Goal: Information Seeking & Learning: Find specific fact

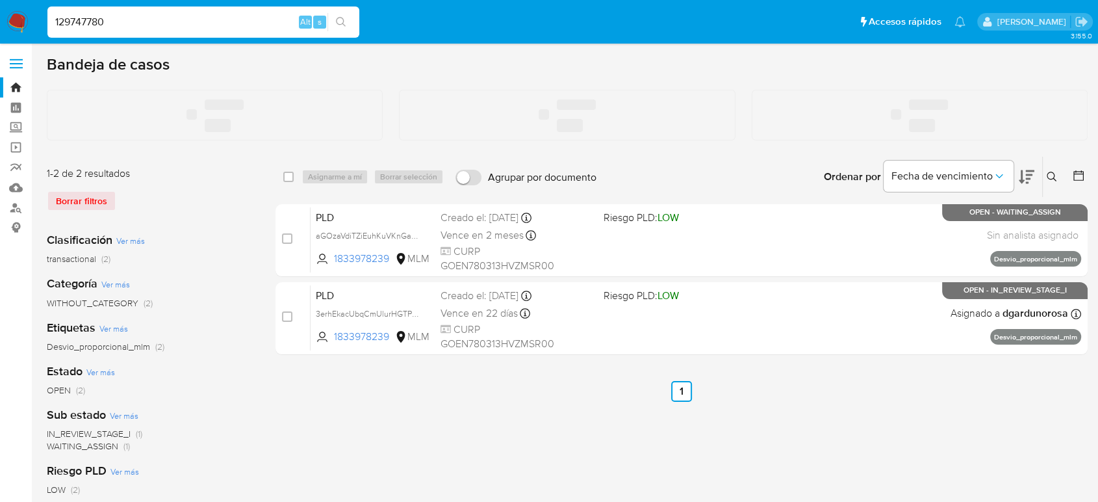
type input "129747780"
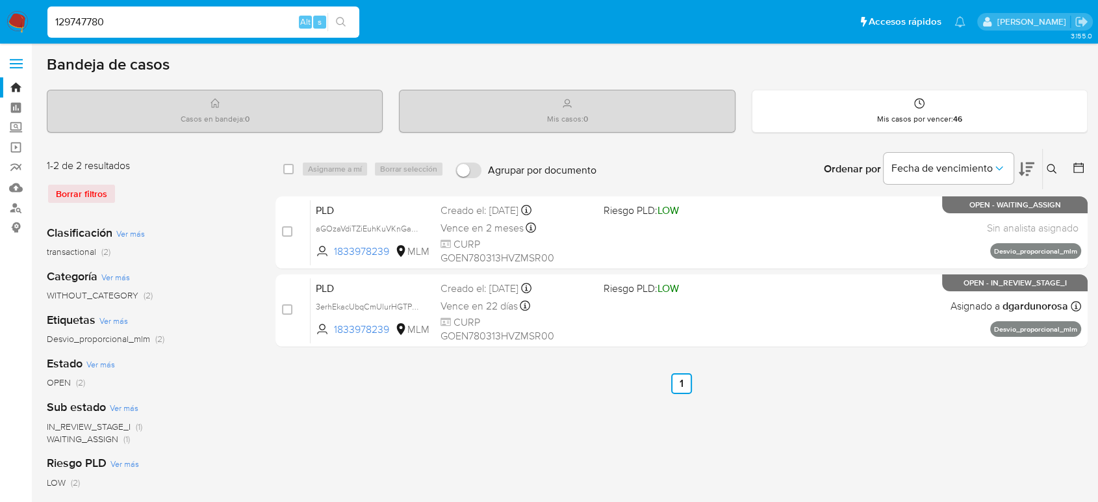
click at [156, 23] on input "129747780" at bounding box center [203, 22] width 312 height 17
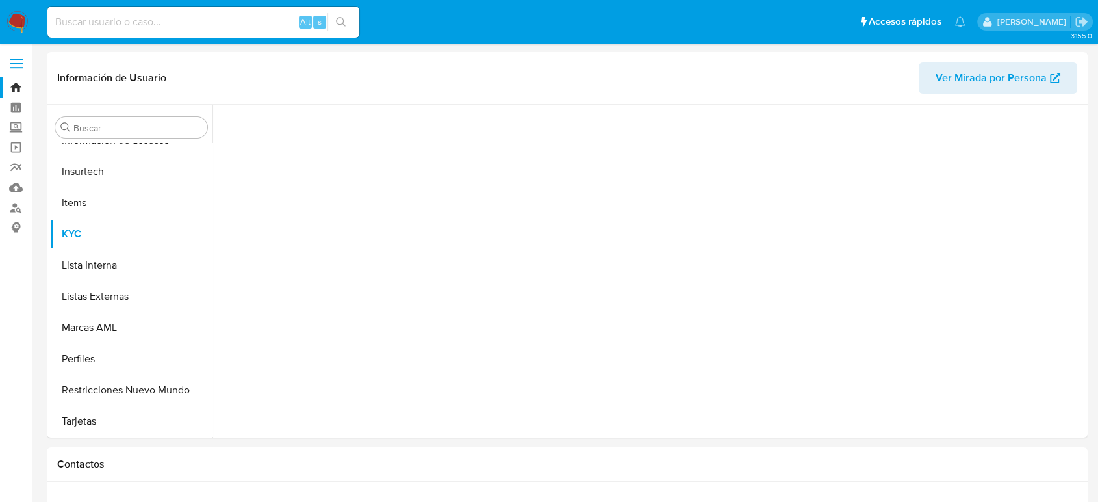
scroll to position [549, 0]
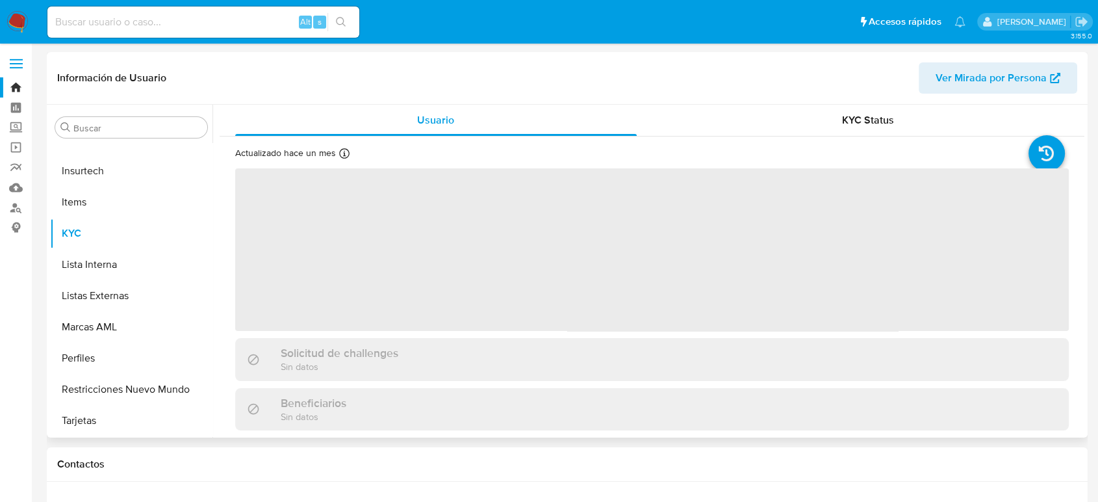
select select "10"
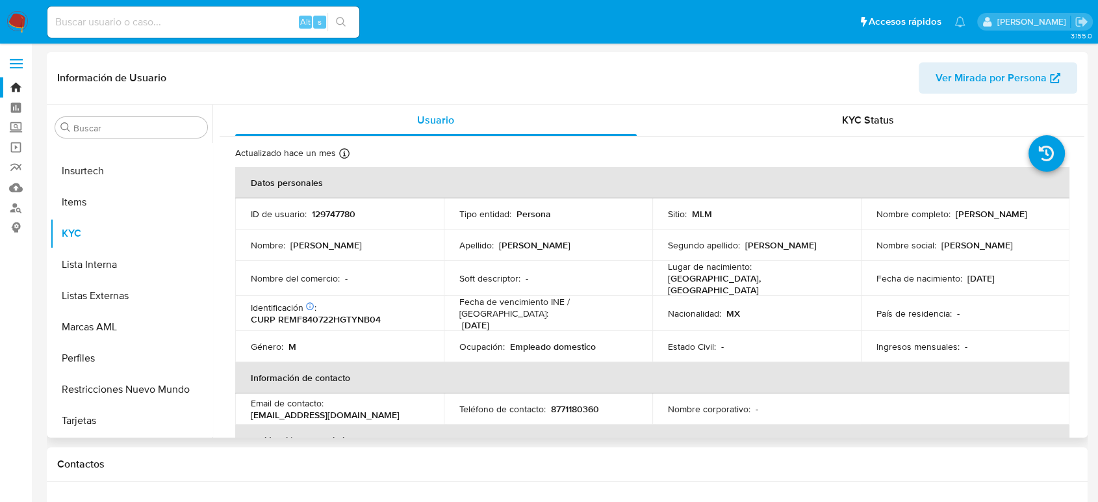
drag, startPoint x: 960, startPoint y: 303, endPoint x: 997, endPoint y: 327, distance: 44.2
click at [960, 307] on div "País de residencia : -" at bounding box center [965, 313] width 177 height 12
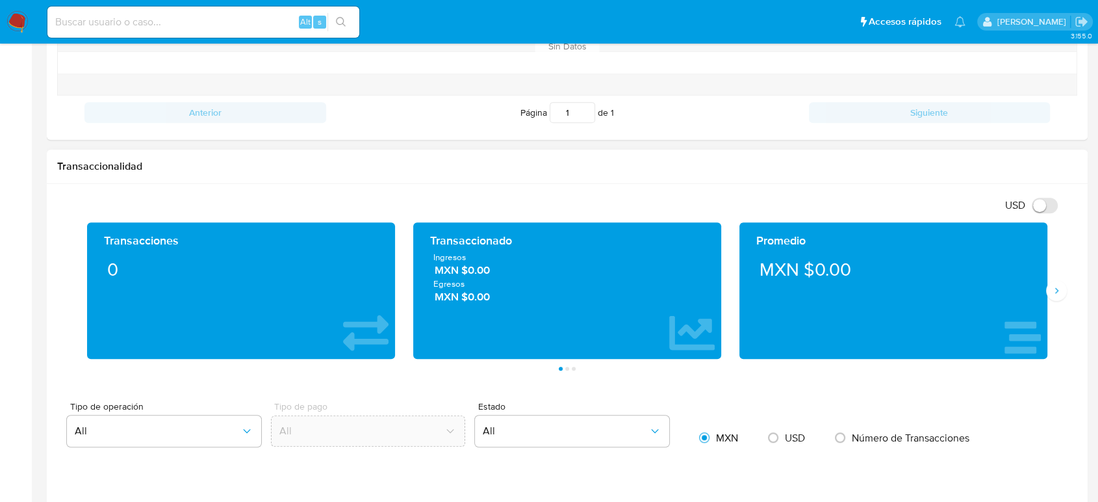
scroll to position [577, 0]
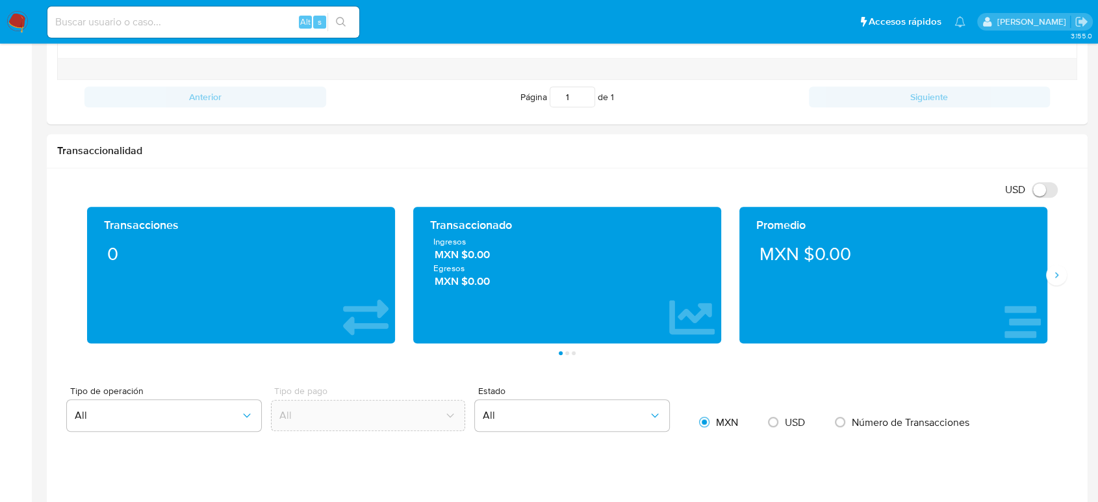
click at [166, 18] on input at bounding box center [203, 22] width 312 height 17
paste input "2284479709"
type input "2284479709"
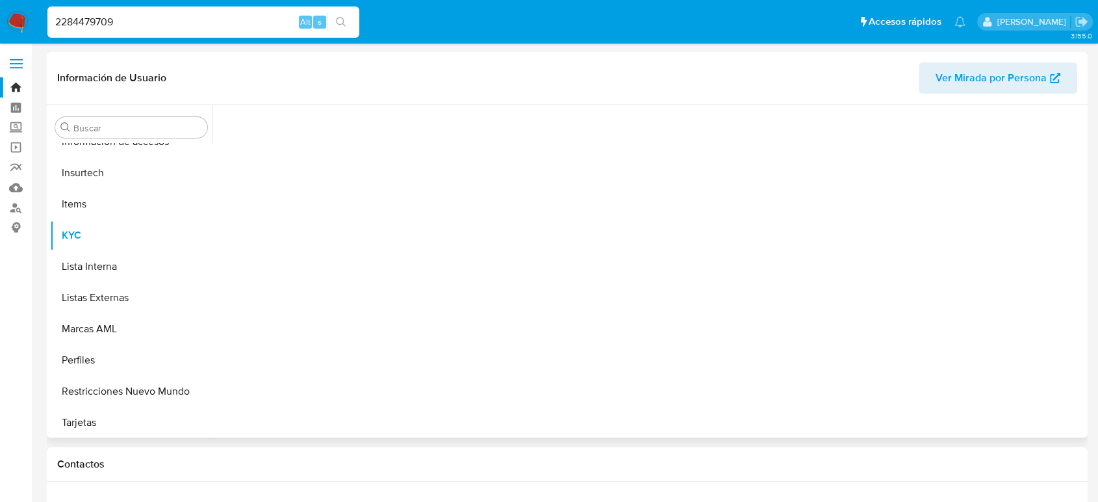
scroll to position [549, 0]
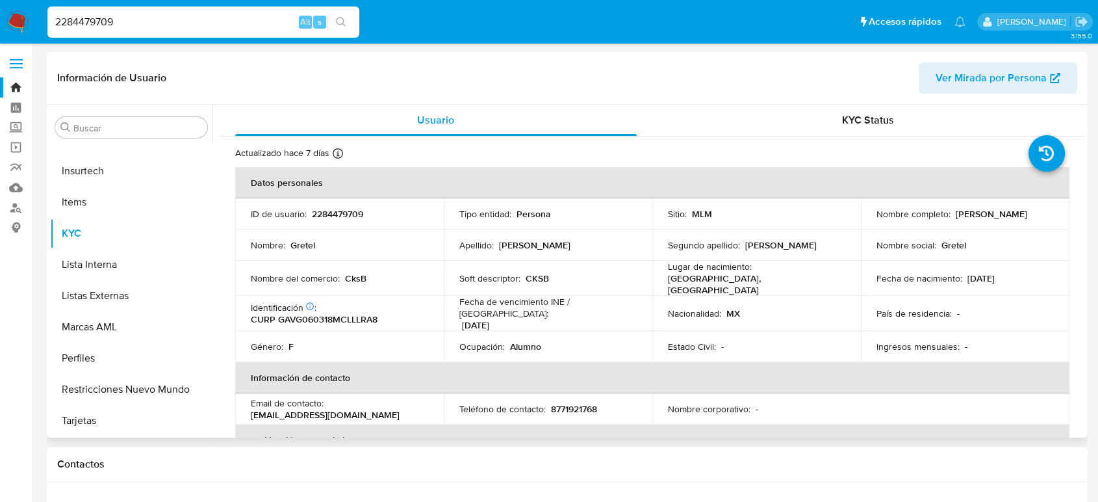
select select "10"
drag, startPoint x: 545, startPoint y: 340, endPoint x: 504, endPoint y: 339, distance: 40.3
click at [504, 340] on div "Ocupación : Alumno" at bounding box center [547, 346] width 177 height 12
click at [357, 278] on p "CksB" at bounding box center [355, 278] width 21 height 12
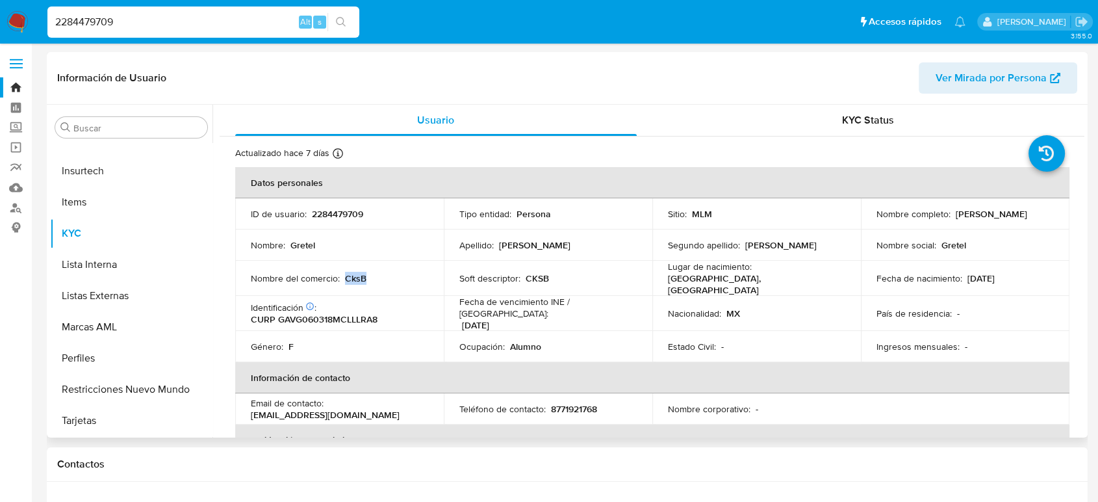
copy p "CksB"
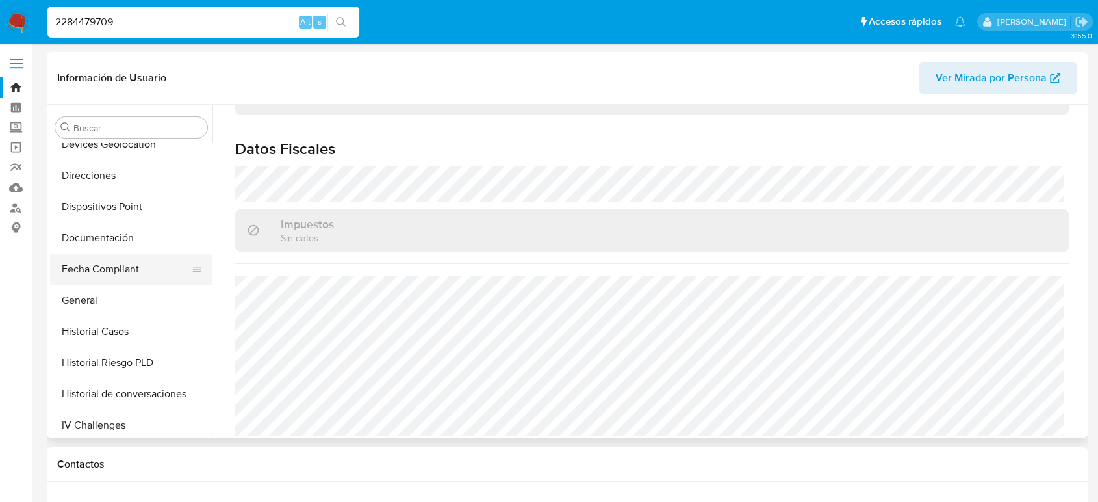
scroll to position [188, 0]
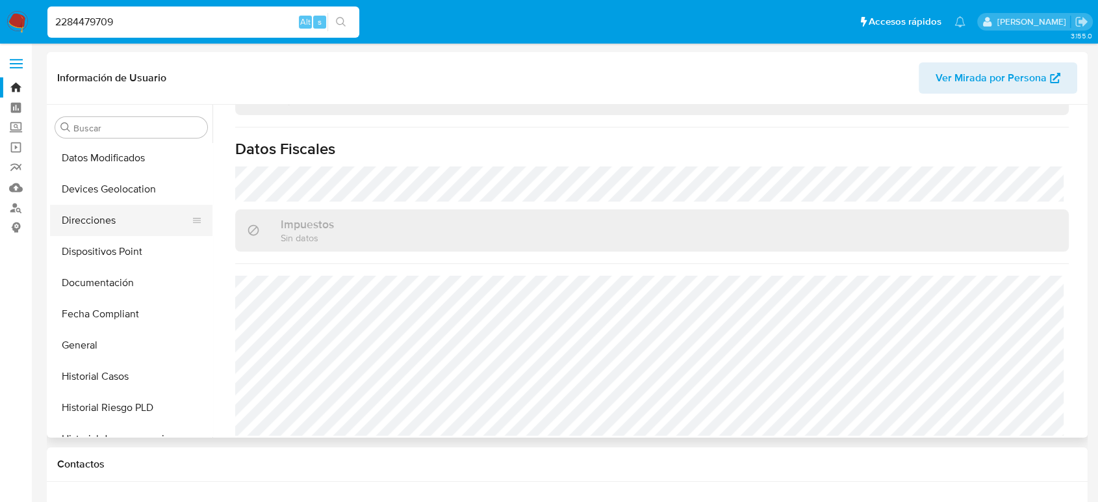
click at [118, 220] on button "Direcciones" at bounding box center [126, 220] width 152 height 31
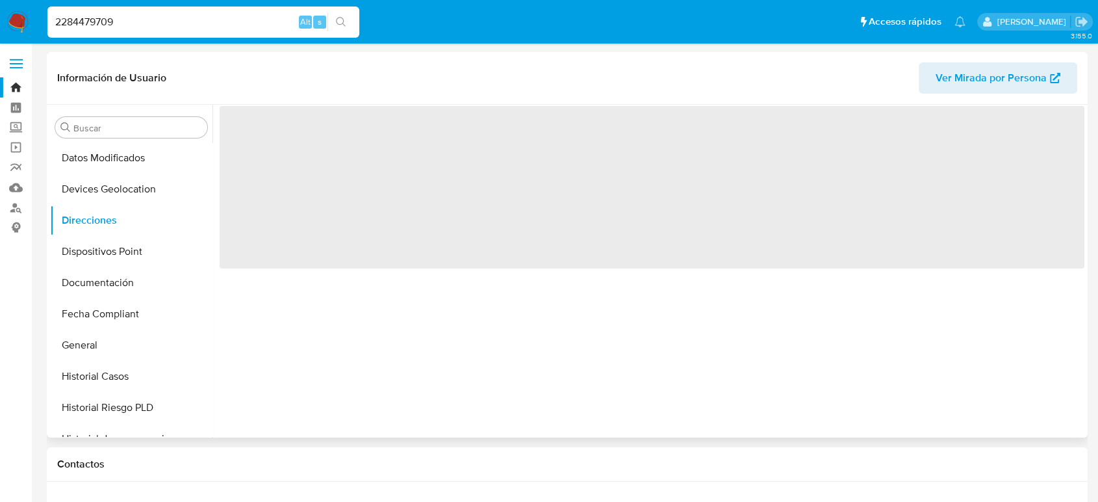
scroll to position [0, 0]
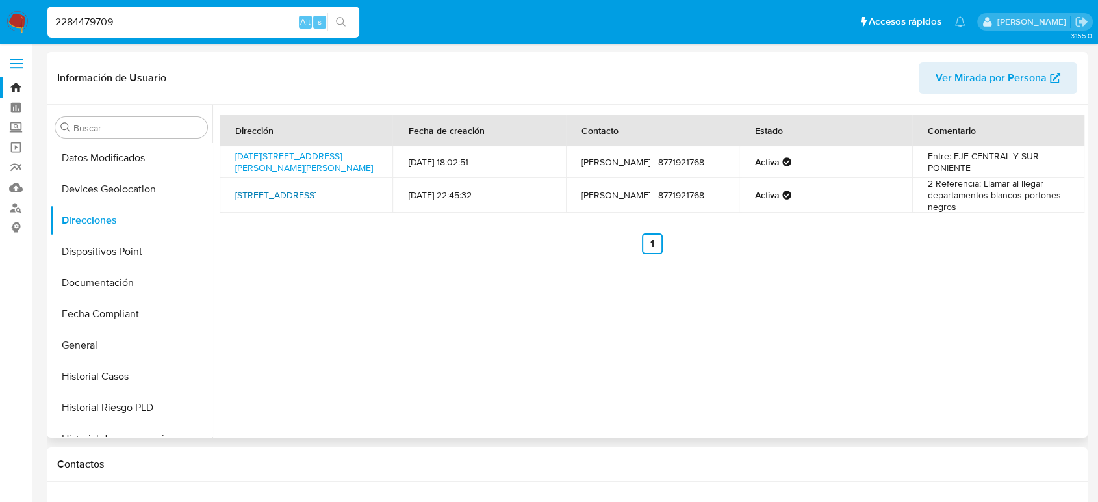
click at [316, 194] on link "[STREET_ADDRESS]" at bounding box center [275, 194] width 81 height 13
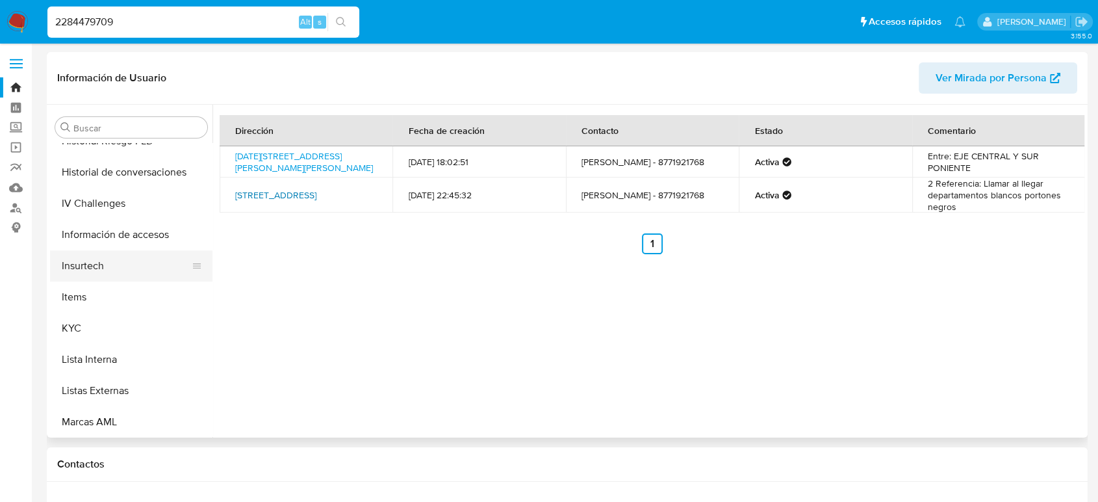
scroll to position [477, 0]
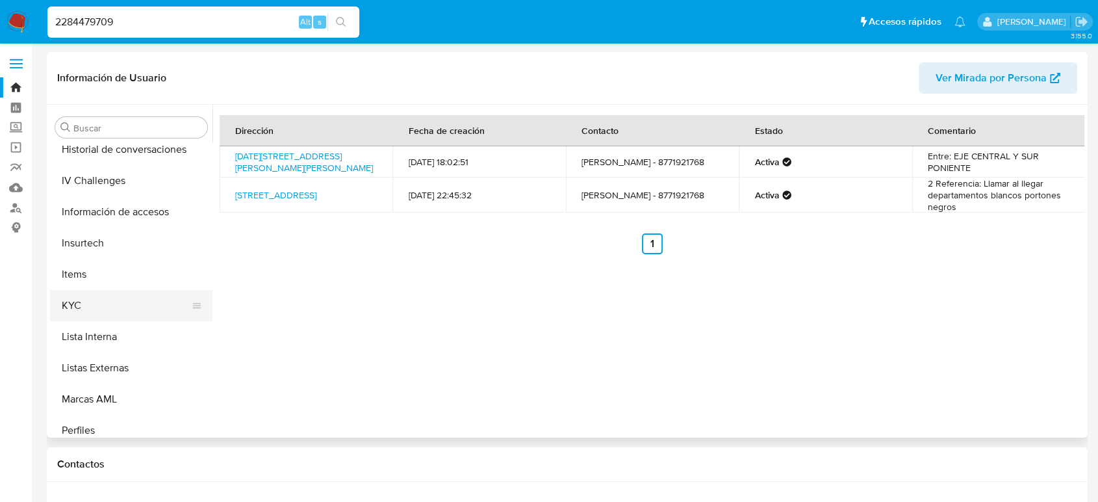
click at [94, 308] on button "KYC" at bounding box center [126, 305] width 152 height 31
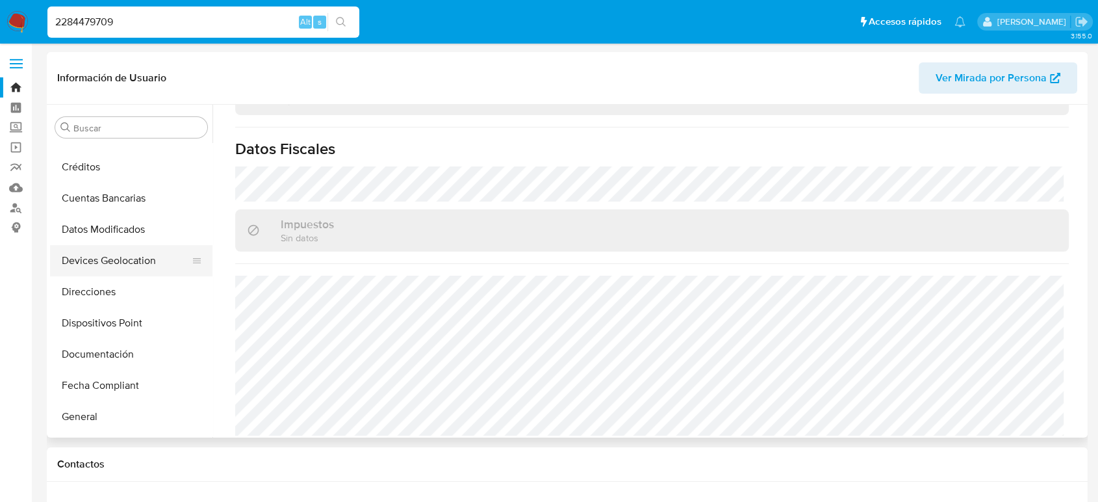
scroll to position [116, 0]
click at [114, 298] on button "Direcciones" at bounding box center [126, 292] width 152 height 31
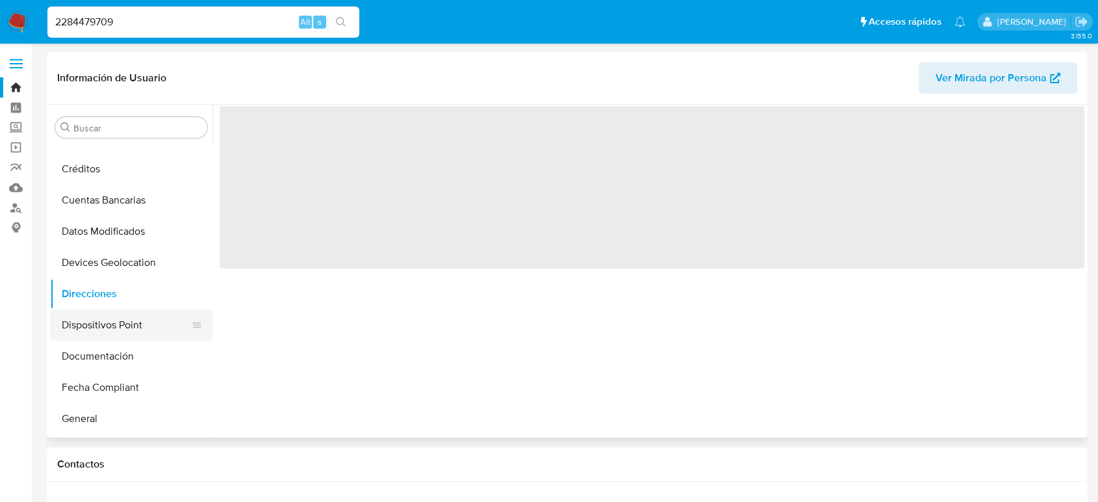
scroll to position [188, 0]
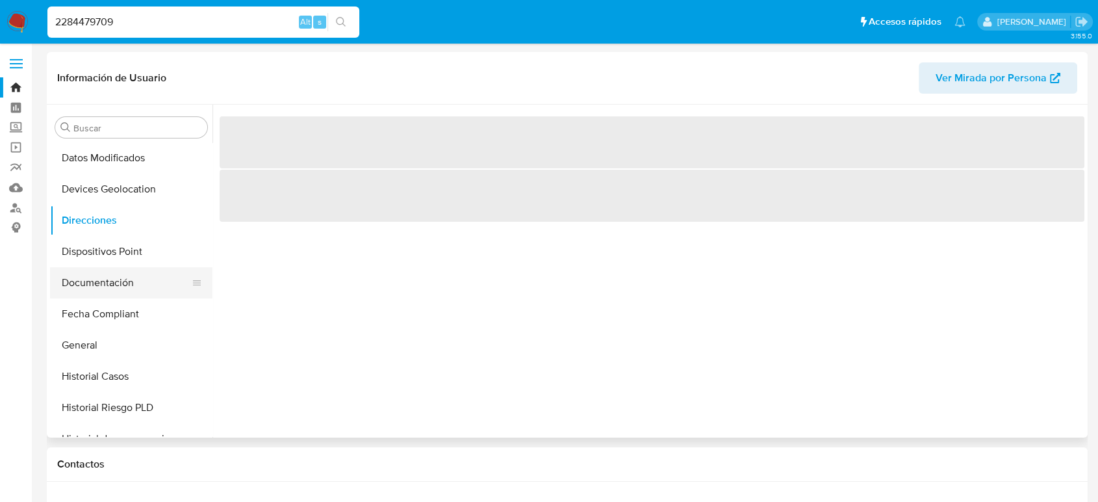
click at [130, 285] on button "Documentación" at bounding box center [126, 282] width 152 height 31
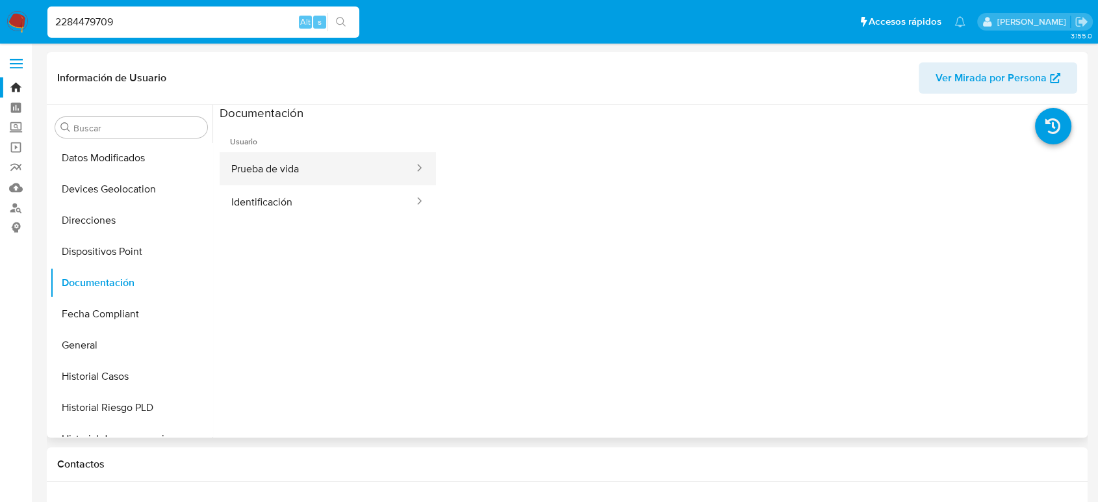
click at [364, 168] on button "Prueba de vida" at bounding box center [318, 168] width 196 height 33
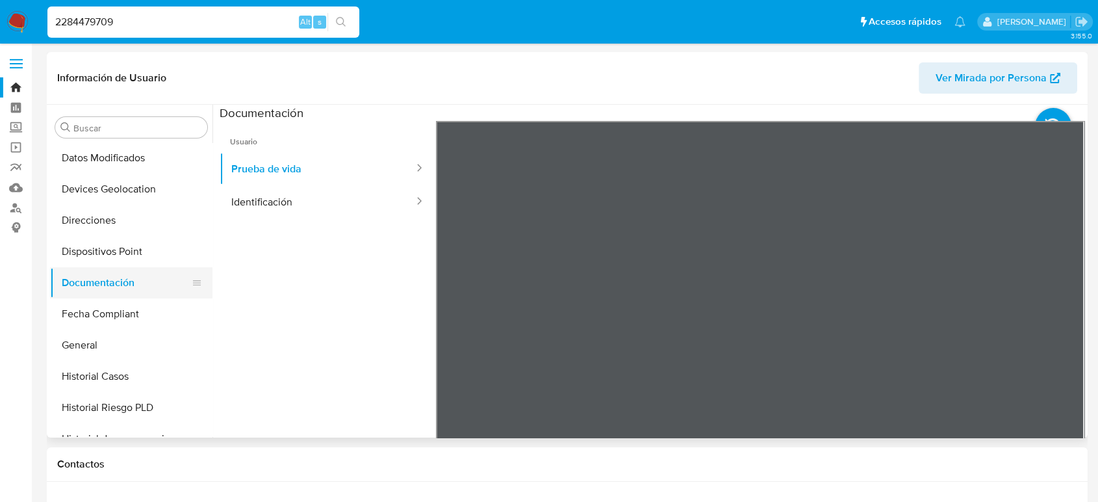
scroll to position [0, 0]
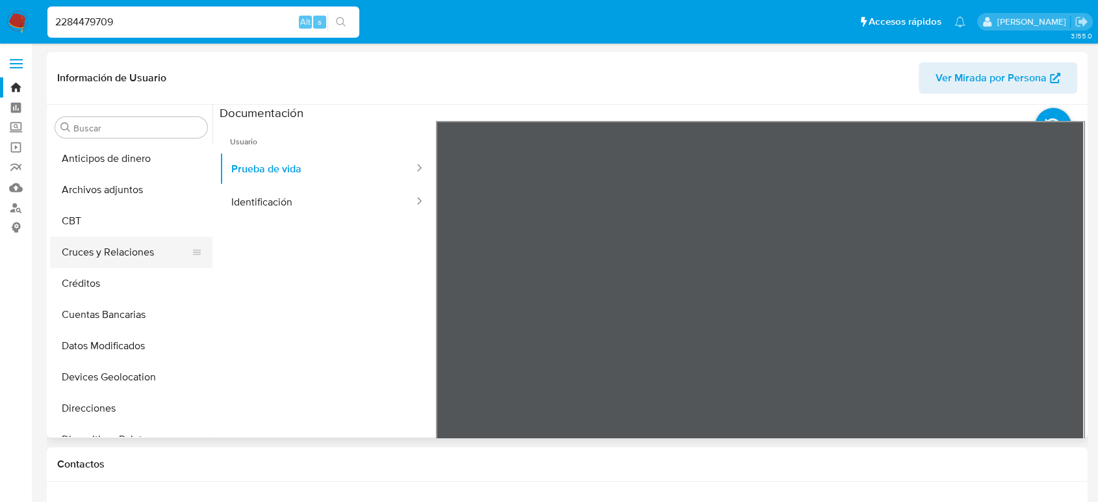
click at [125, 253] on button "Cruces y Relaciones" at bounding box center [126, 252] width 152 height 31
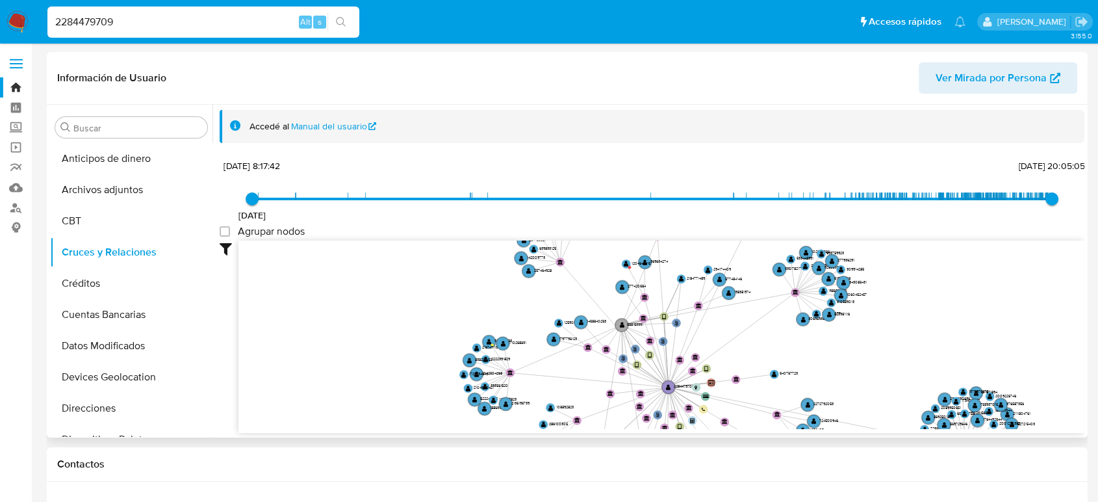
drag, startPoint x: 730, startPoint y: 277, endPoint x: 744, endPoint y: 400, distance: 123.0
click at [744, 400] on icon "phone-780e998cee1f61789492eb9b1eaa4ae3  user-2284479709  2284479709 person-0c…" at bounding box center [661, 334] width 846 height 188
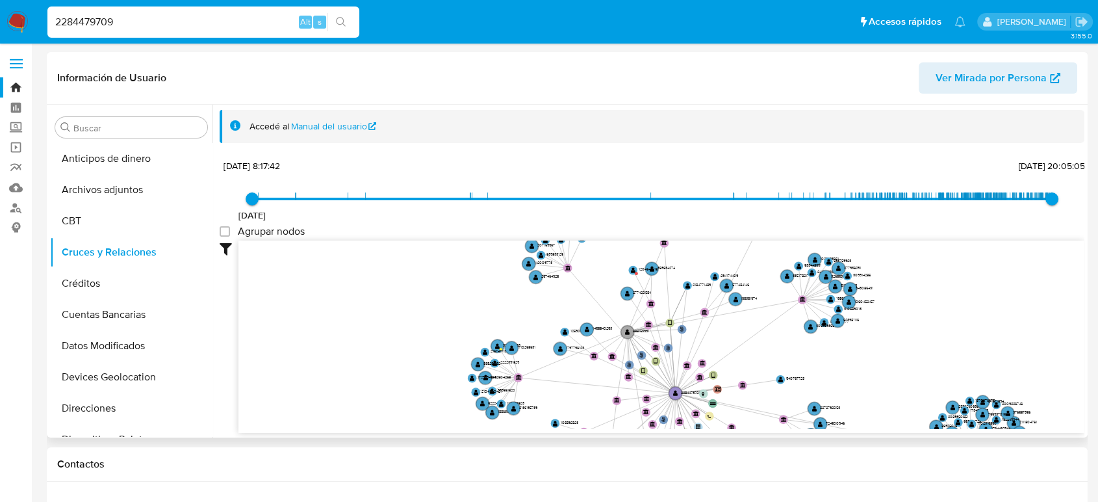
drag, startPoint x: 739, startPoint y: 357, endPoint x: 749, endPoint y: 377, distance: 21.8
click at [749, 378] on icon "phone-780e998cee1f61789492eb9b1eaa4ae3  user-2284479709  2284479709 person-0c…" at bounding box center [661, 334] width 846 height 188
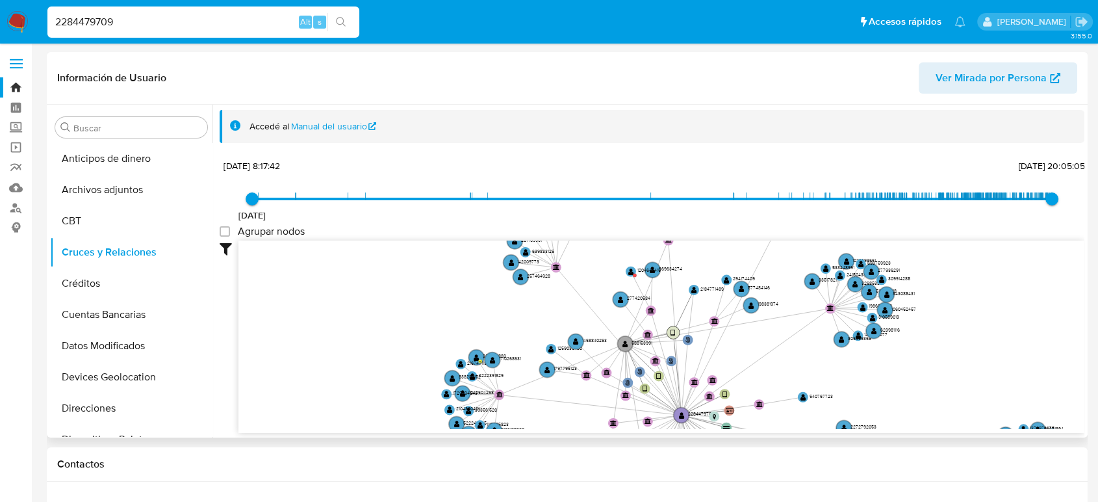
click at [676, 334] on circle at bounding box center [673, 332] width 13 height 13
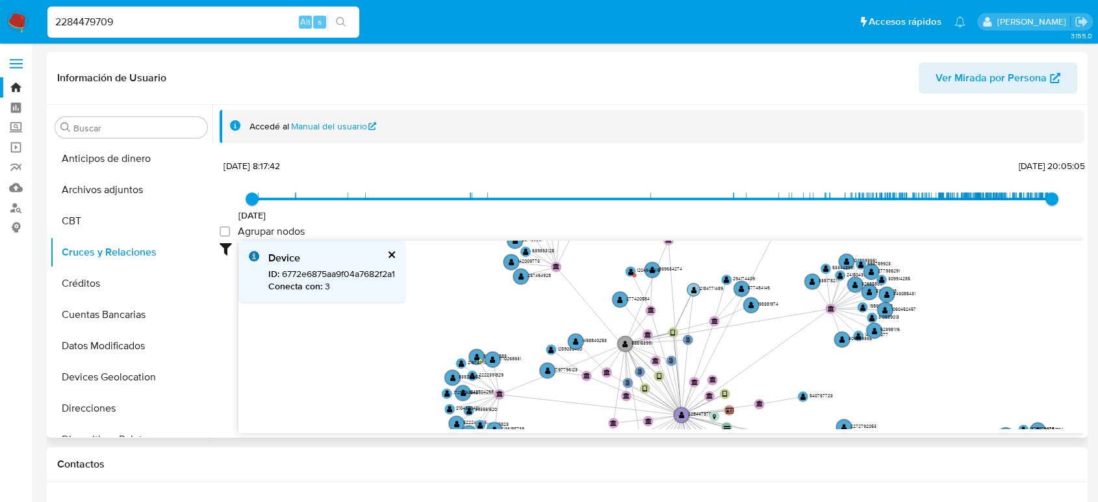
click at [695, 290] on text "" at bounding box center [694, 290] width 6 height 8
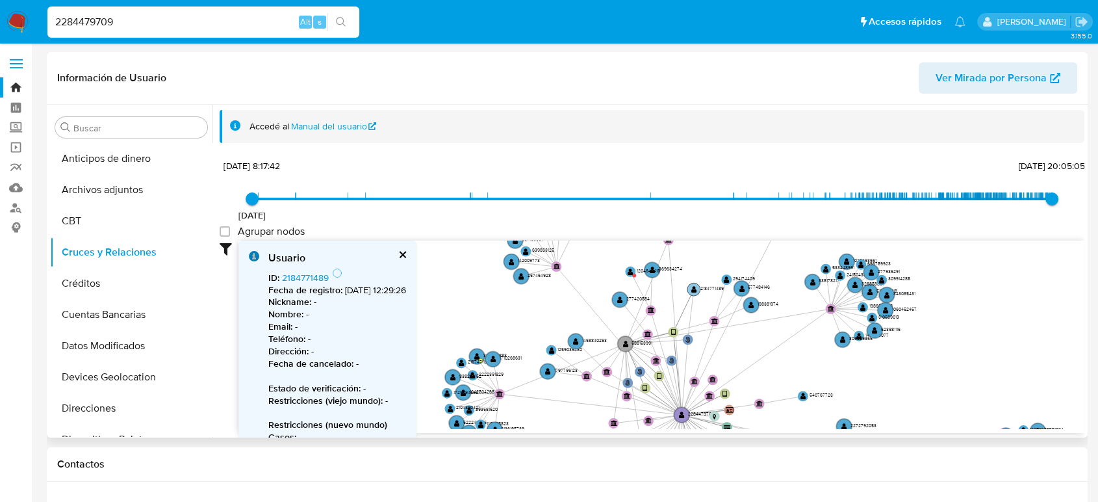
click at [695, 290] on text "" at bounding box center [694, 289] width 6 height 8
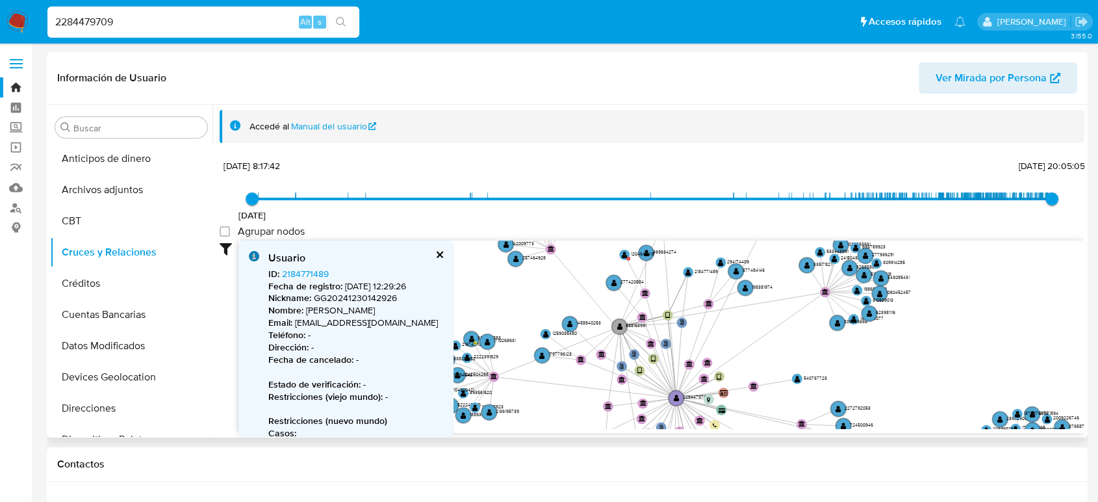
drag, startPoint x: 706, startPoint y: 318, endPoint x: 696, endPoint y: 290, distance: 29.2
click at [696, 290] on icon "phone-780e998cee1f61789492eb9b1eaa4ae3  user-2284479709  2284479709 person-0c…" at bounding box center [661, 334] width 846 height 188
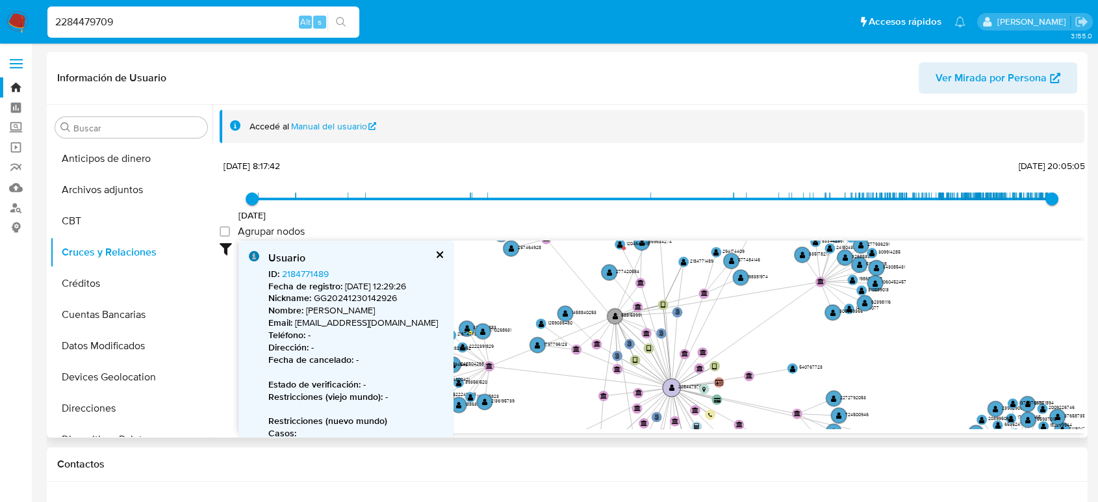
click at [673, 382] on circle at bounding box center [672, 387] width 18 height 18
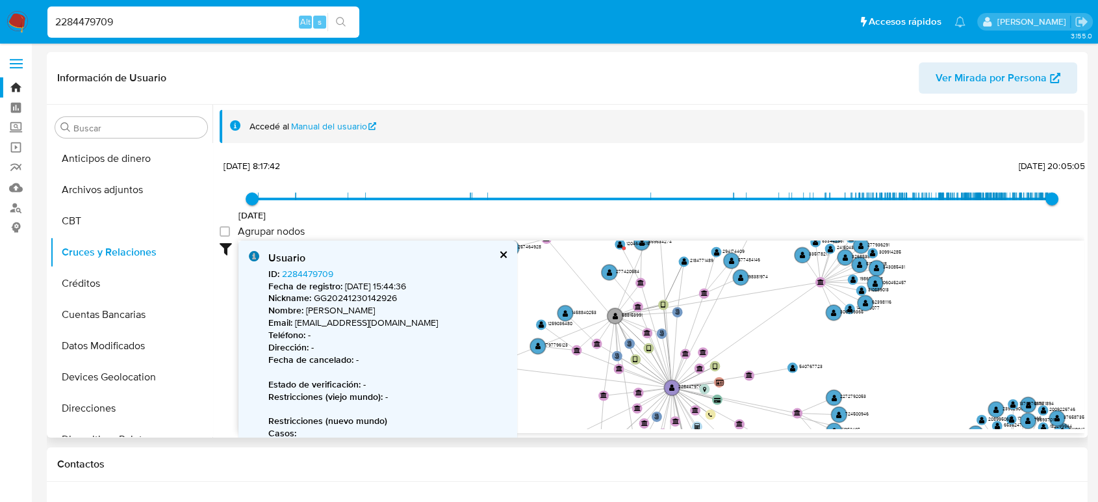
click at [673, 398] on icon at bounding box center [677, 410] width 11 height 47
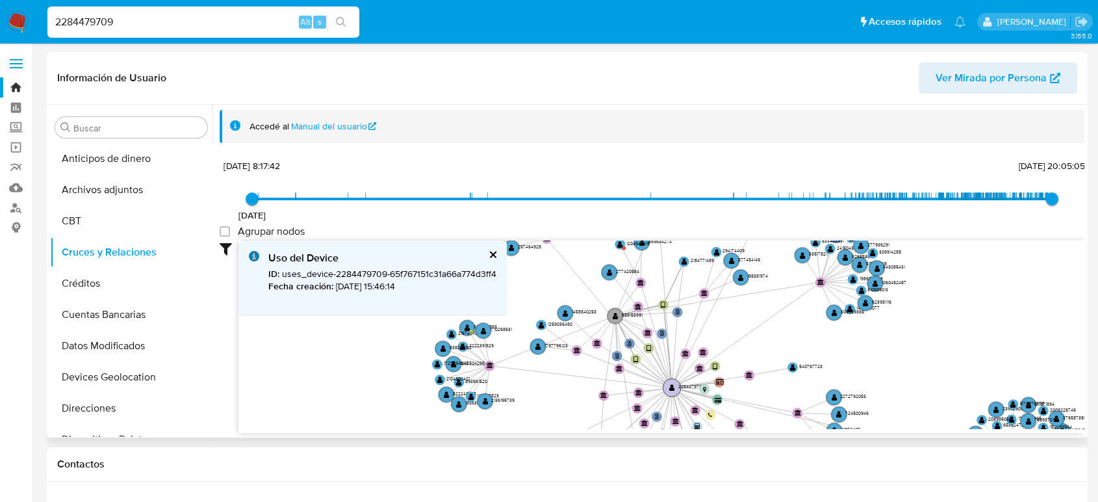
click at [669, 385] on circle at bounding box center [672, 387] width 18 height 18
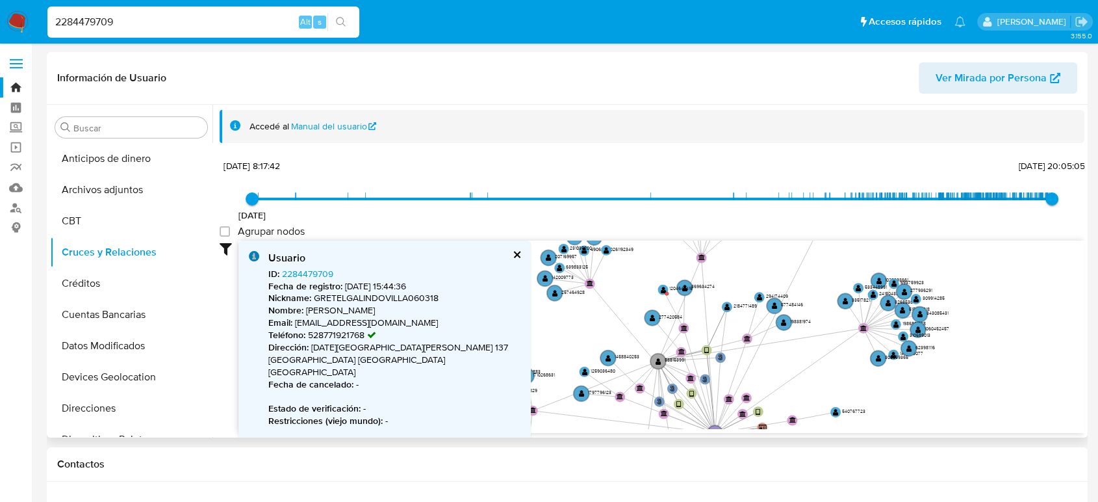
drag, startPoint x: 677, startPoint y: 303, endPoint x: 720, endPoint y: 349, distance: 62.5
click at [720, 349] on icon "phone-780e998cee1f61789492eb9b1eaa4ae3  user-2284479709  2284479709 person-0c…" at bounding box center [661, 334] width 846 height 188
click at [656, 361] on text "" at bounding box center [659, 361] width 6 height 8
click at [660, 359] on text "" at bounding box center [659, 361] width 6 height 8
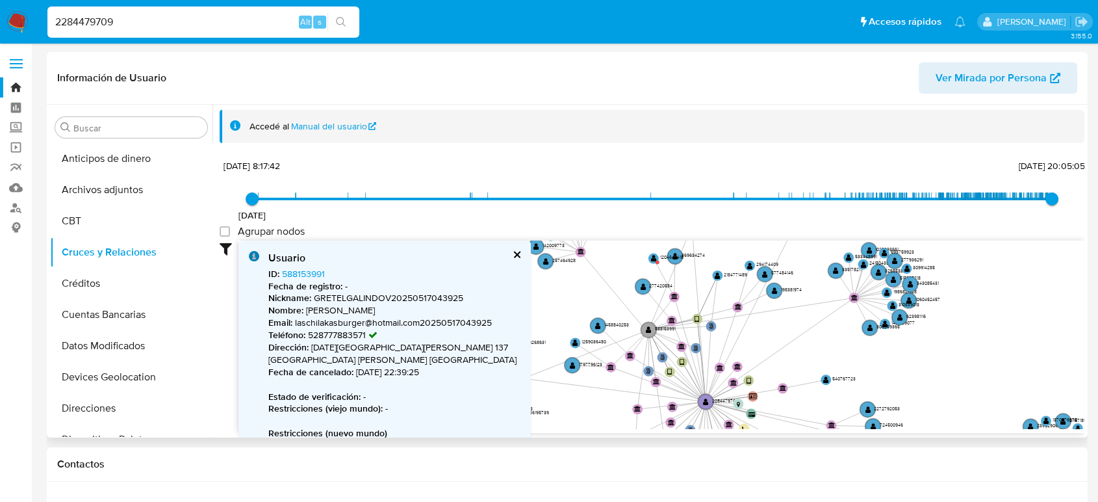
drag, startPoint x: 774, startPoint y: 359, endPoint x: 764, endPoint y: 327, distance: 32.7
click at [764, 327] on icon "phone-780e998cee1f61789492eb9b1eaa4ae3  user-2284479709  2284479709 person-0c…" at bounding box center [661, 334] width 846 height 188
click at [712, 328] on text "" at bounding box center [710, 326] width 5 height 6
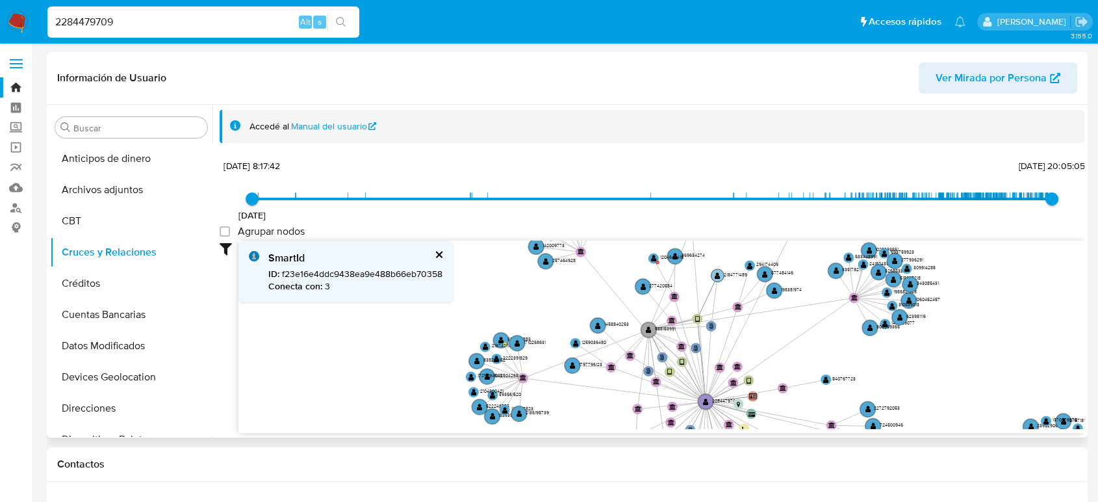
click at [718, 273] on text "" at bounding box center [718, 276] width 6 height 8
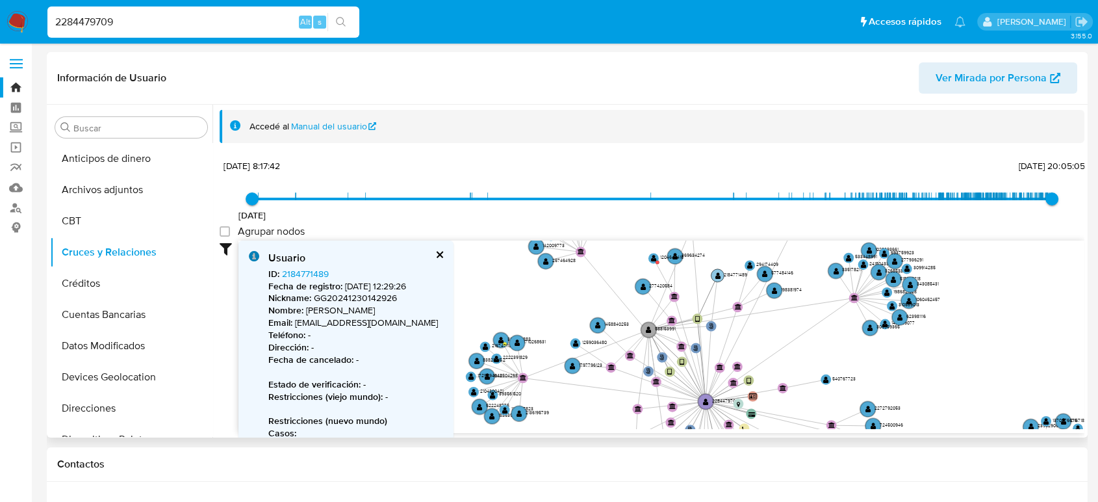
click at [718, 274] on text "" at bounding box center [718, 276] width 6 height 8
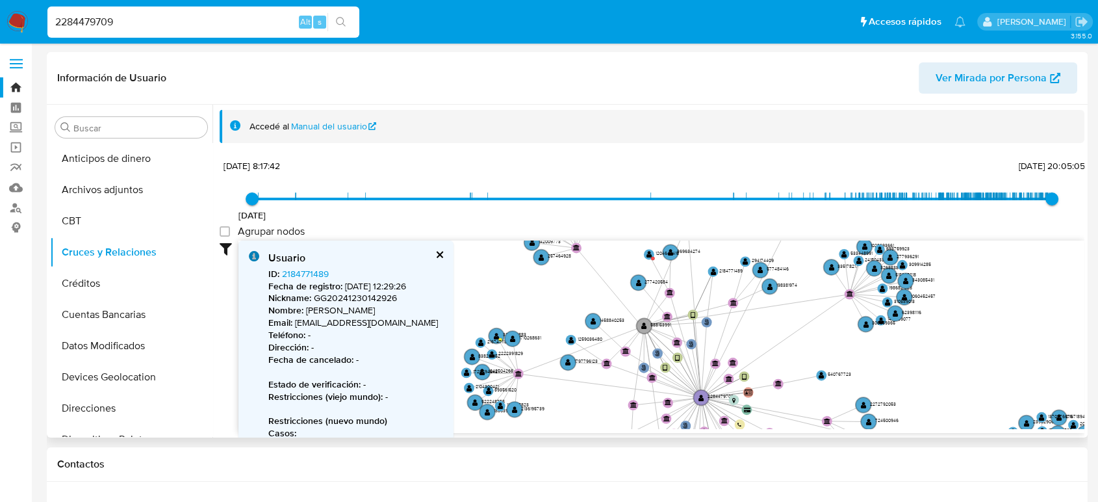
drag, startPoint x: 769, startPoint y: 337, endPoint x: 754, endPoint y: 316, distance: 26.0
click at [754, 316] on icon "phone-780e998cee1f61789492eb9b1eaa4ae3  user-2284479709  2284479709 person-0c…" at bounding box center [661, 334] width 846 height 188
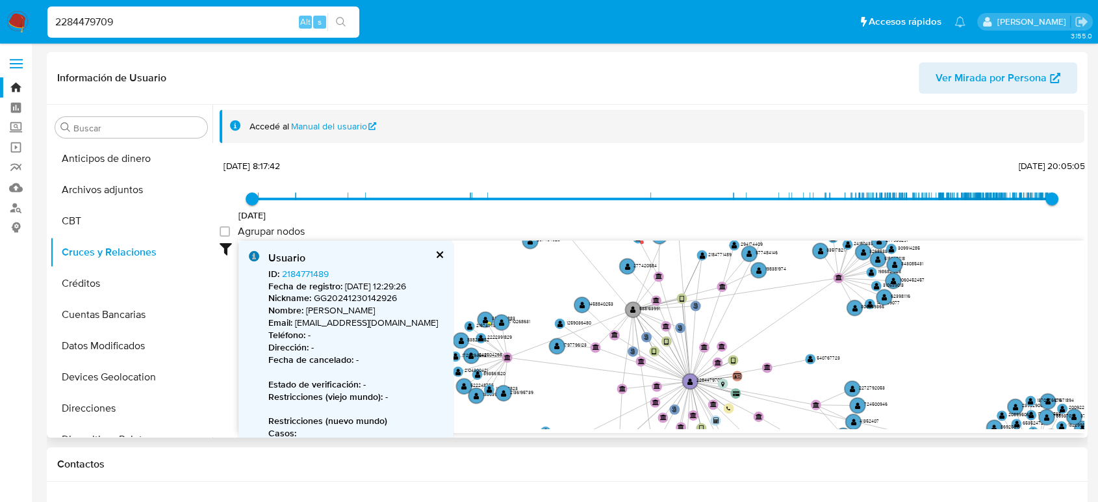
click at [752, 311] on icon "phone-780e998cee1f61789492eb9b1eaa4ae3  user-2284479709  2284479709 person-0c…" at bounding box center [661, 334] width 846 height 188
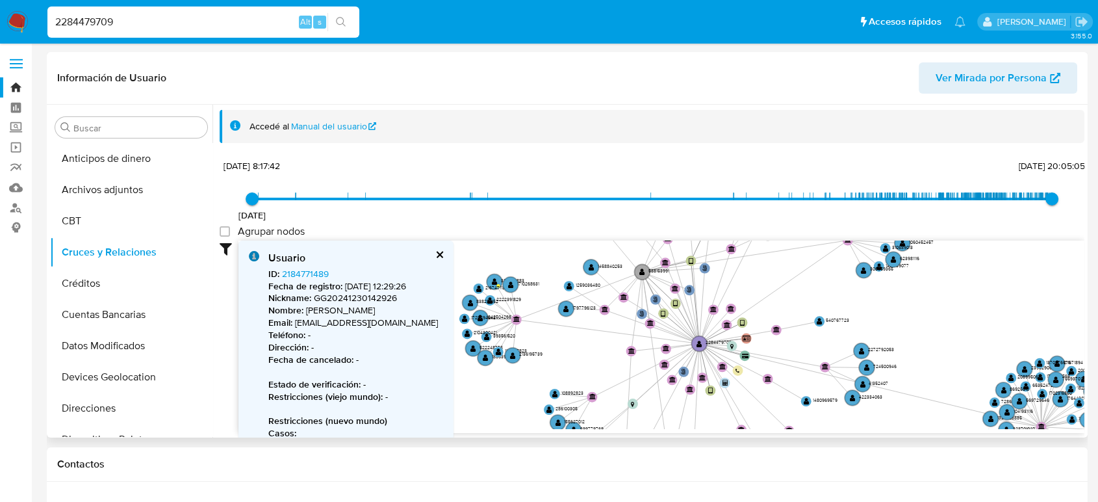
drag, startPoint x: 749, startPoint y: 305, endPoint x: 759, endPoint y: 269, distance: 37.7
click at [759, 269] on icon "phone-780e998cee1f61789492eb9b1eaa4ae3  user-2284479709  2284479709 person-0c…" at bounding box center [661, 334] width 846 height 188
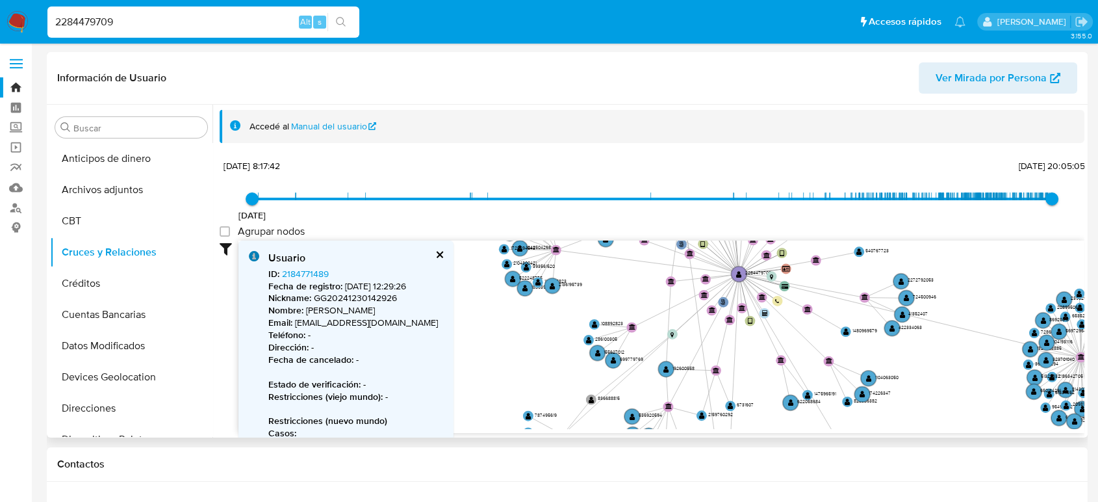
drag, startPoint x: 778, startPoint y: 352, endPoint x: 817, endPoint y: 282, distance: 80.6
click at [817, 282] on icon "phone-780e998cee1f61789492eb9b1eaa4ae3  user-2284479709  2284479709 person-0c…" at bounding box center [661, 334] width 846 height 188
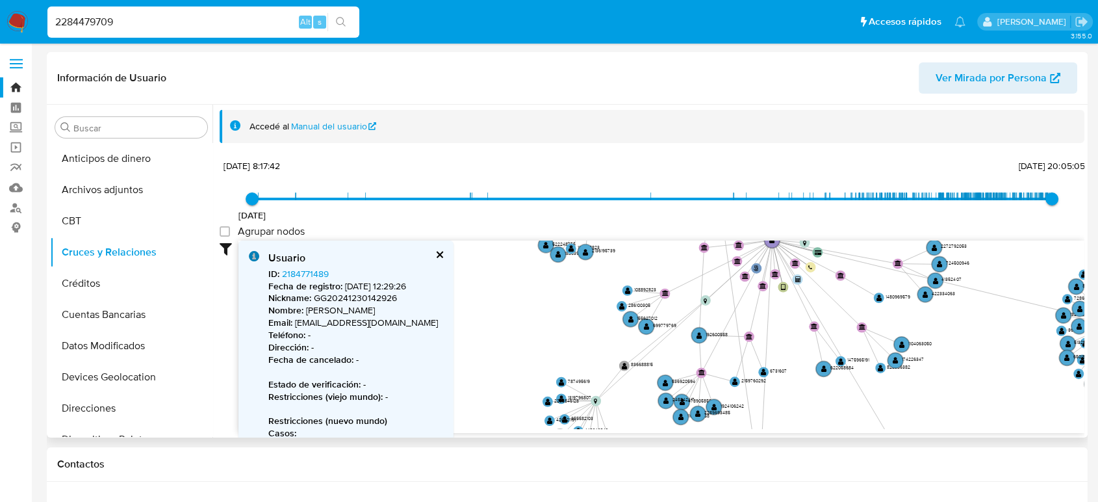
drag, startPoint x: 652, startPoint y: 373, endPoint x: 679, endPoint y: 348, distance: 36.8
click at [679, 348] on icon "phone-780e998cee1f61789492eb9b1eaa4ae3  user-2284479709  2284479709 person-0c…" at bounding box center [661, 334] width 846 height 188
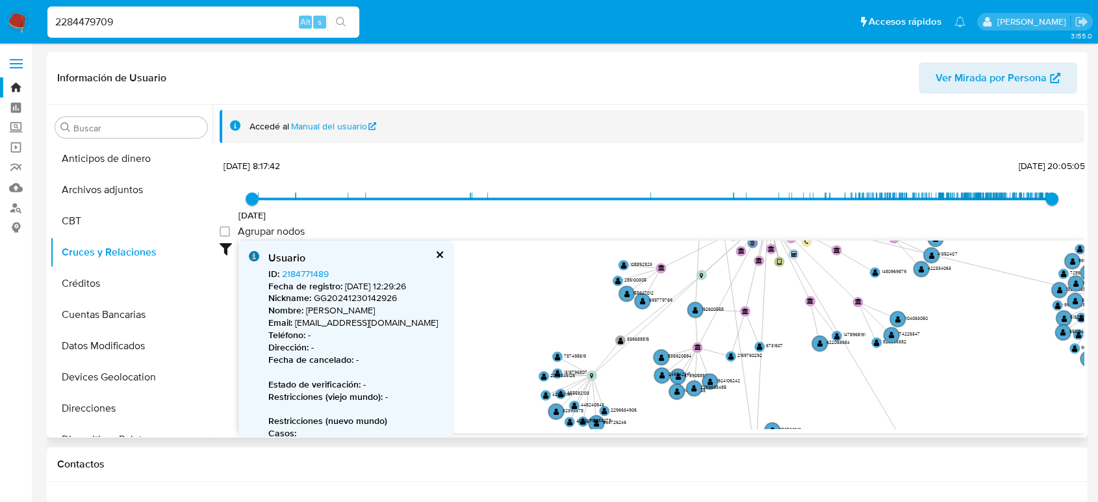
drag, startPoint x: 623, startPoint y: 381, endPoint x: 614, endPoint y: 360, distance: 22.7
click at [614, 360] on icon "phone-780e998cee1f61789492eb9b1eaa4ae3  user-2284479709  2284479709 person-0c…" at bounding box center [661, 334] width 846 height 188
click at [593, 378] on circle at bounding box center [591, 375] width 13 height 13
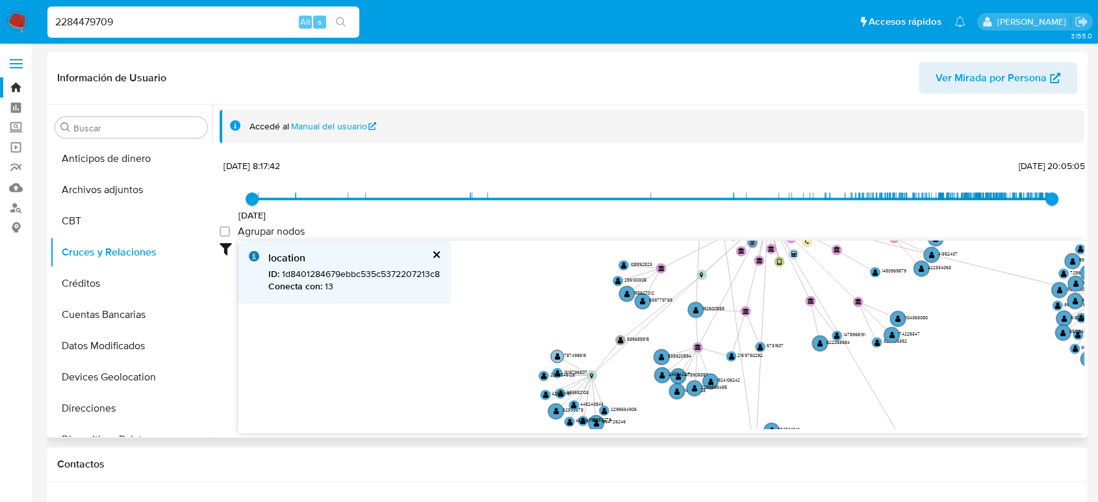
click at [555, 352] on circle at bounding box center [557, 356] width 13 height 13
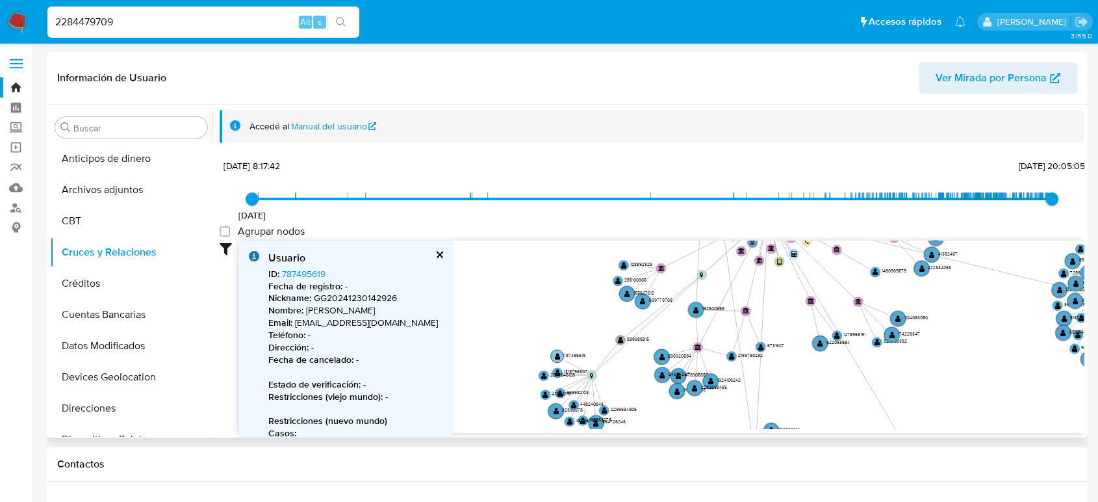
click at [555, 352] on circle at bounding box center [557, 356] width 13 height 13
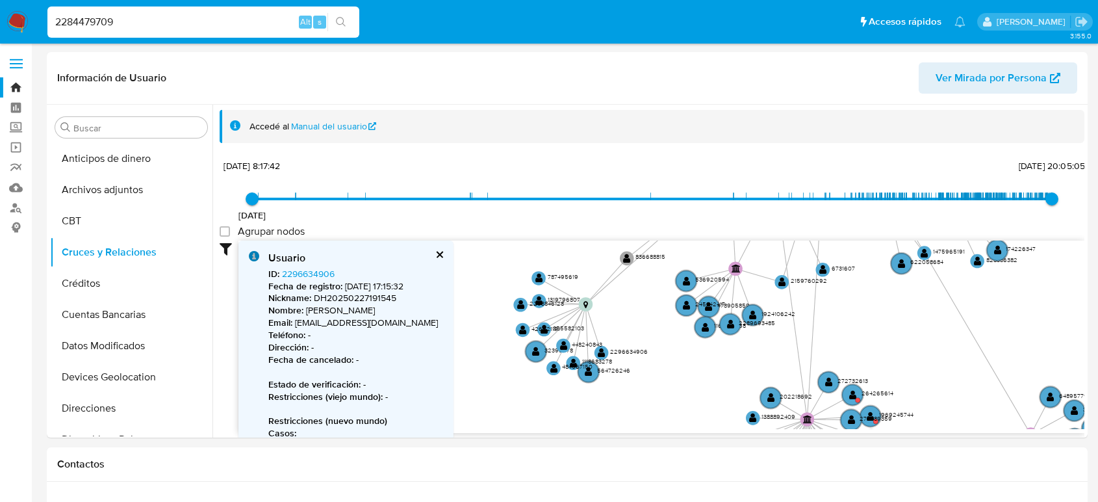
select select "10"
